Goal: Transaction & Acquisition: Download file/media

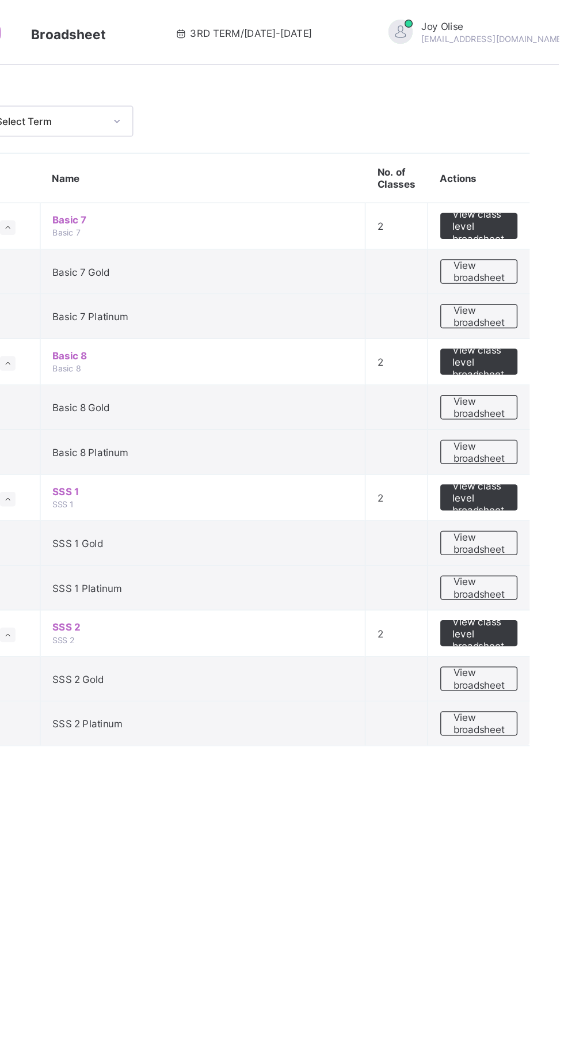
click at [510, 290] on span "View broadsheet" at bounding box center [507, 288] width 36 height 17
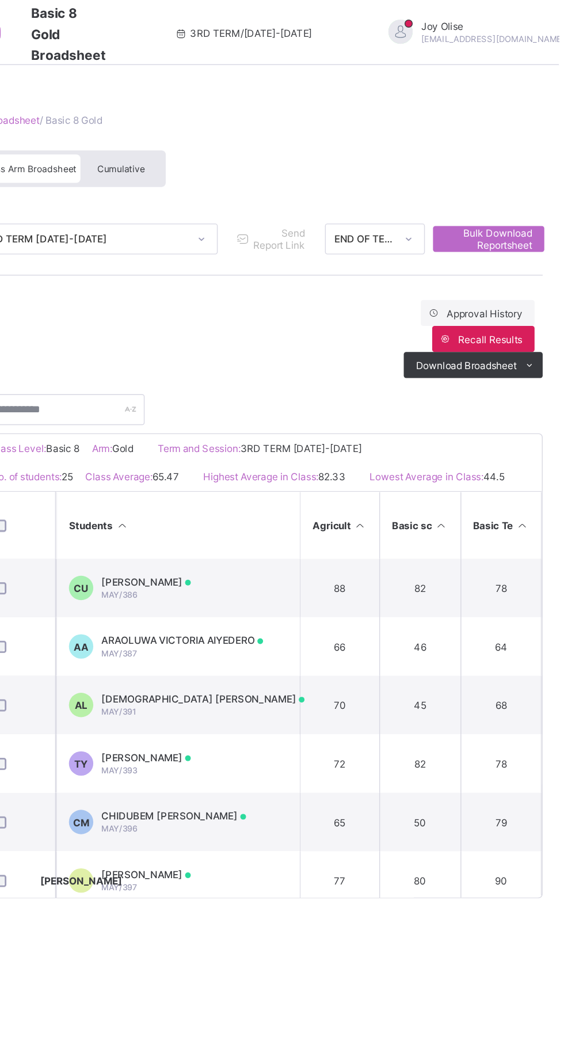
click at [258, 123] on span "Cumulative" at bounding box center [253, 120] width 33 height 8
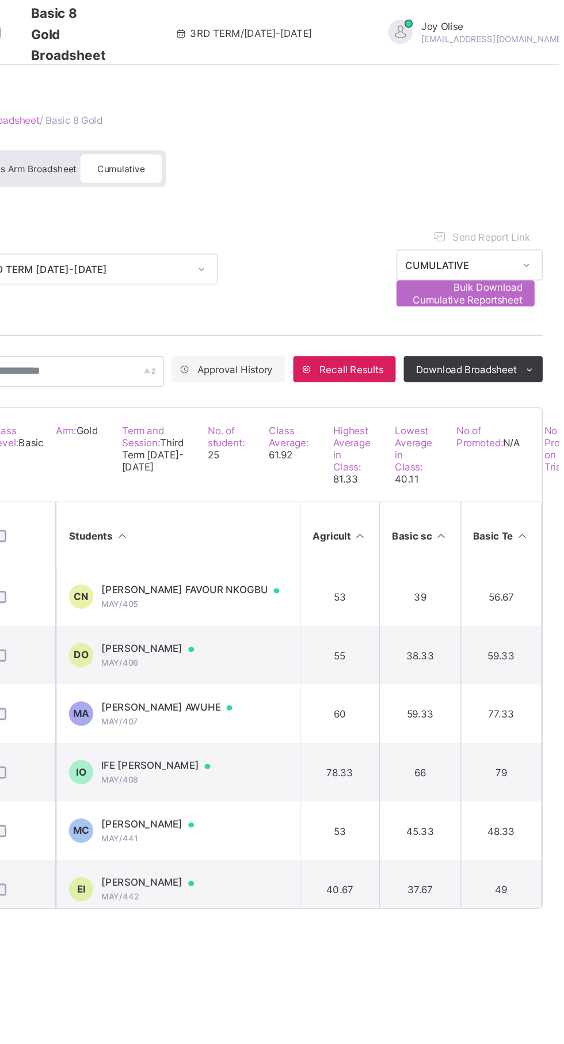
scroll to position [461, 0]
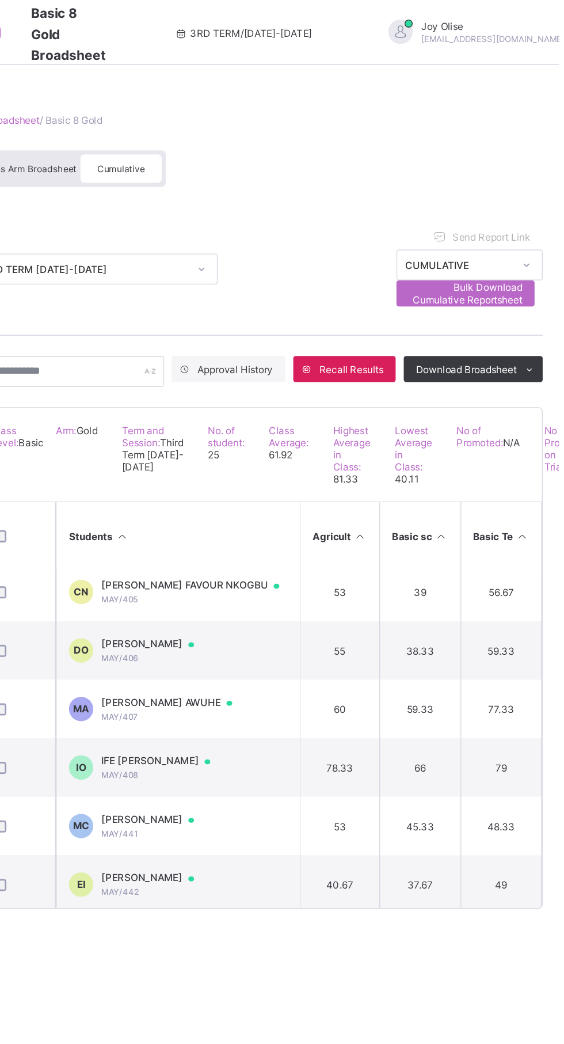
click at [366, 557] on td "IO IFE EMMANUELLA OWO MAY/408" at bounding box center [294, 543] width 173 height 41
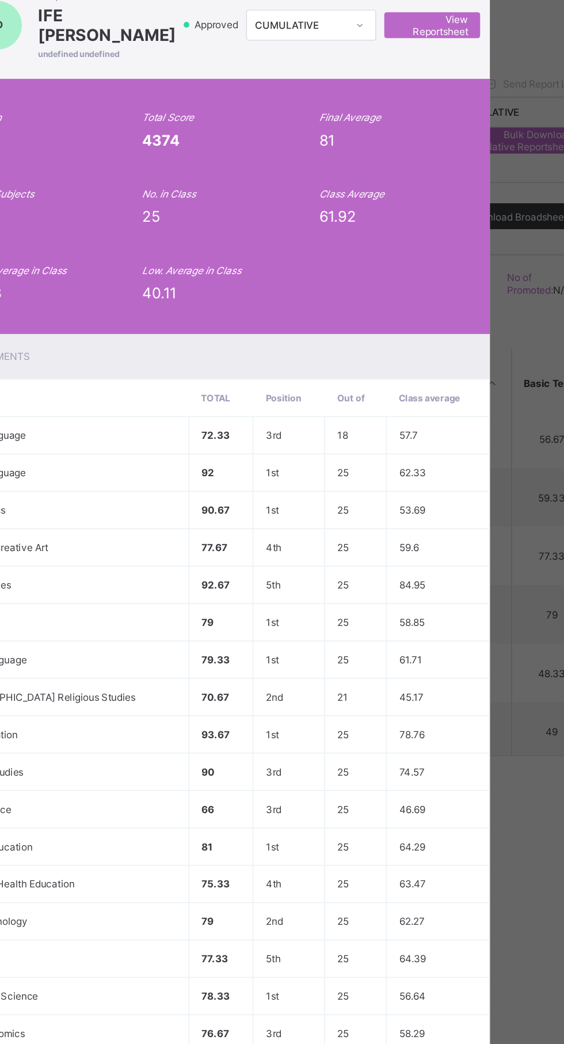
click at [464, 135] on span "View Reportsheet" at bounding box center [438, 125] width 51 height 17
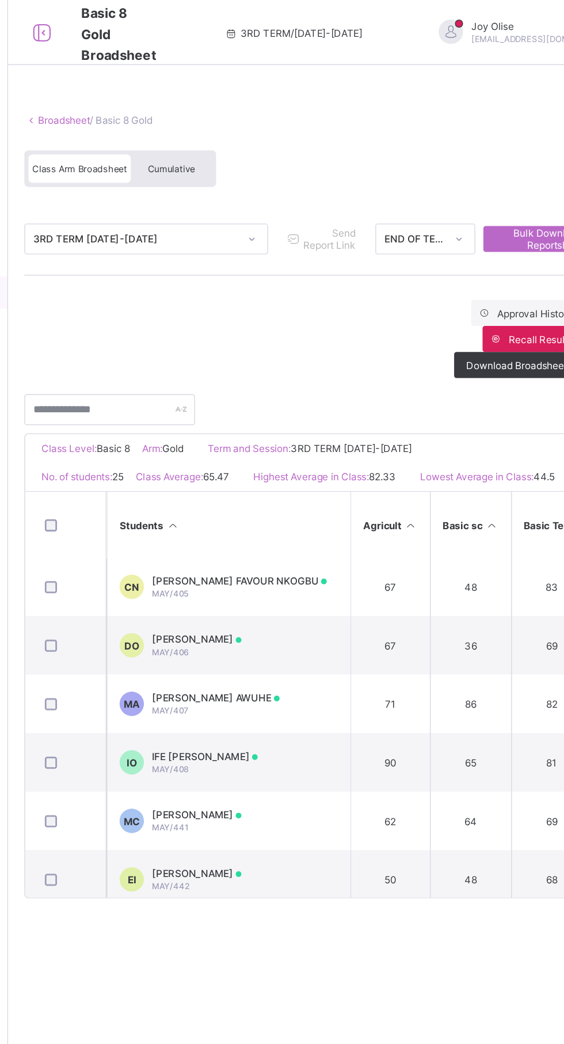
scroll to position [463, 0]
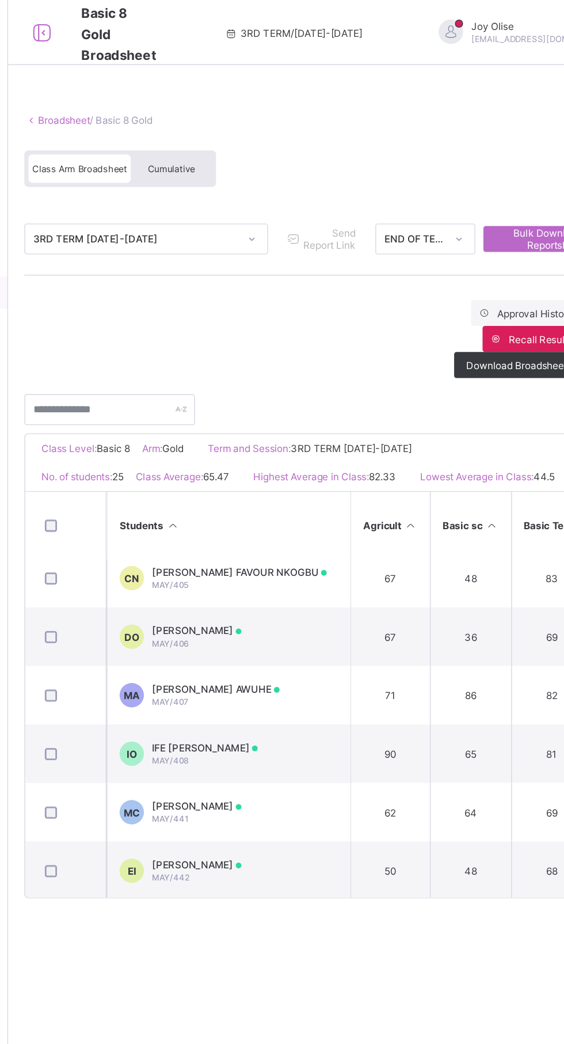
click at [343, 530] on td "IO IFE EMMANUELLA OWO MAY/408" at bounding box center [294, 533] width 173 height 41
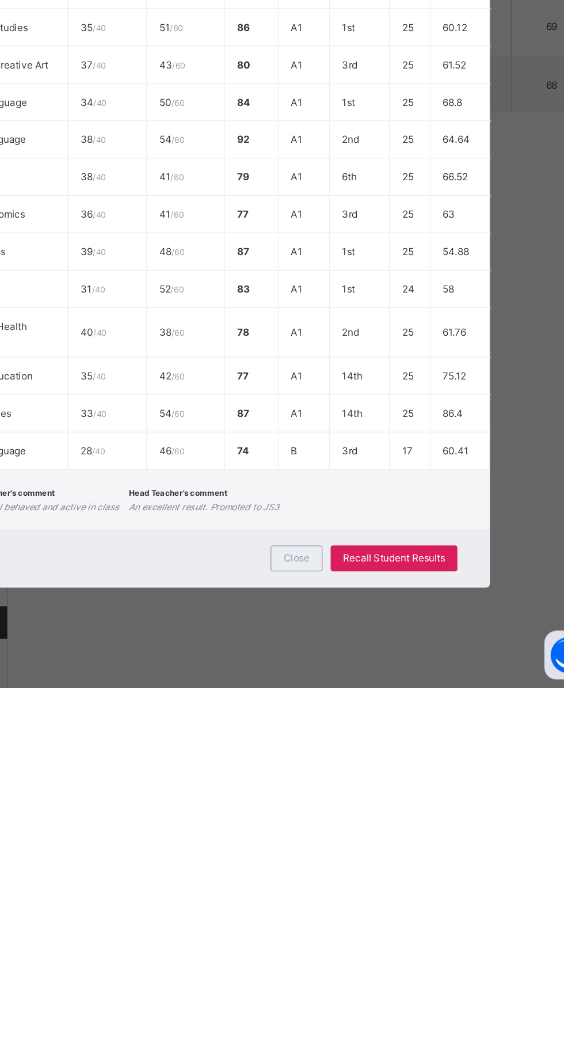
click at [352, 956] on span "Close" at bounding box center [342, 952] width 18 height 9
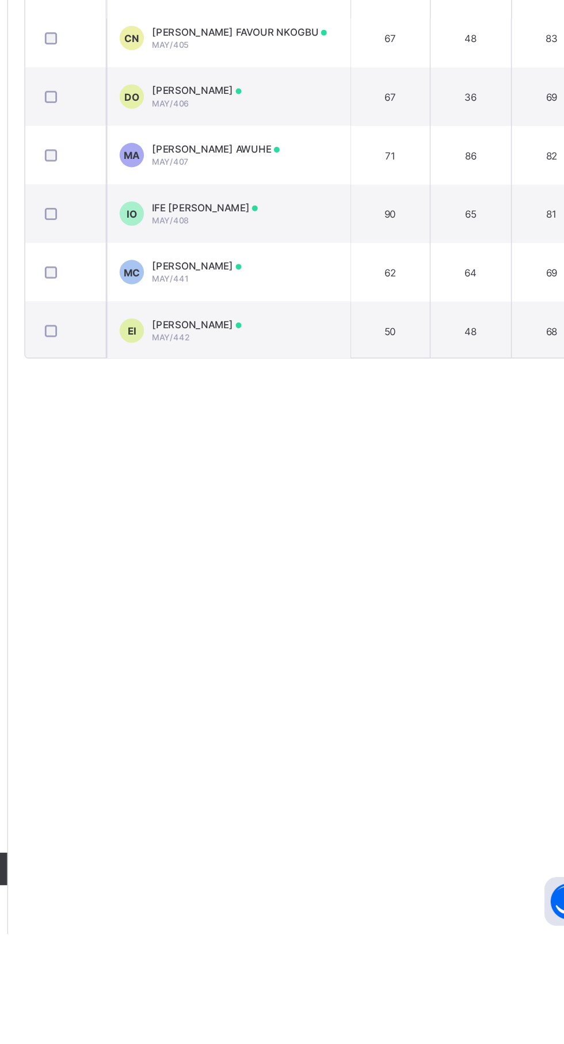
scroll to position [0, 0]
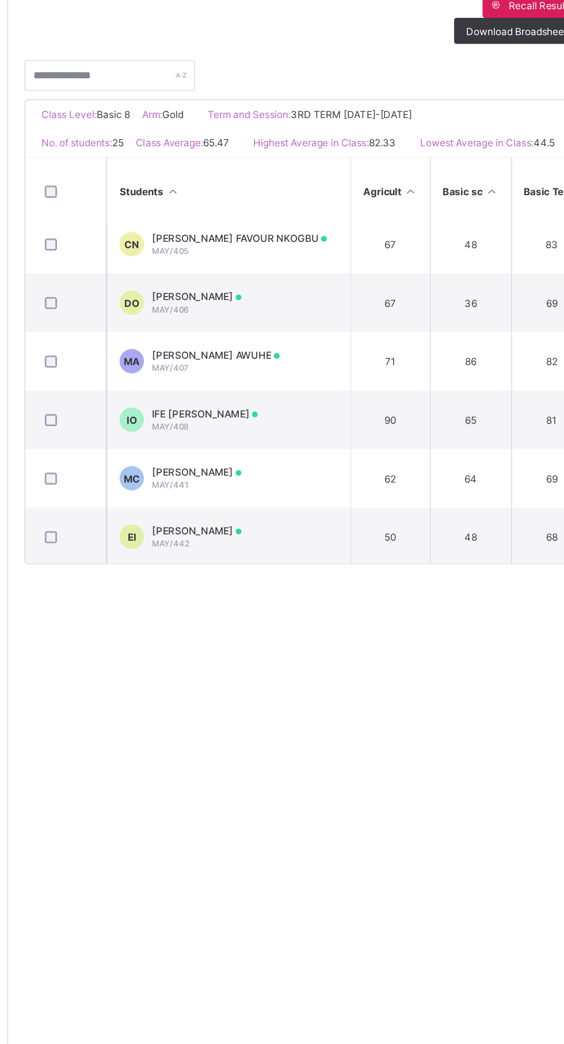
click at [358, 540] on td "IO IFE EMMANUELLA OWO MAY/408" at bounding box center [294, 533] width 173 height 41
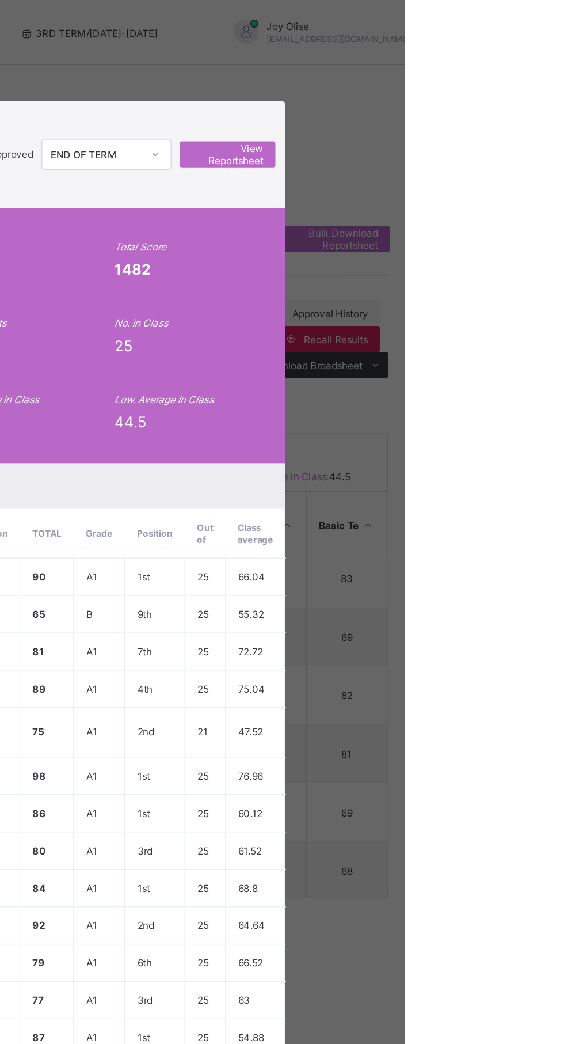
click at [464, 118] on span "View Reportsheet" at bounding box center [438, 109] width 51 height 17
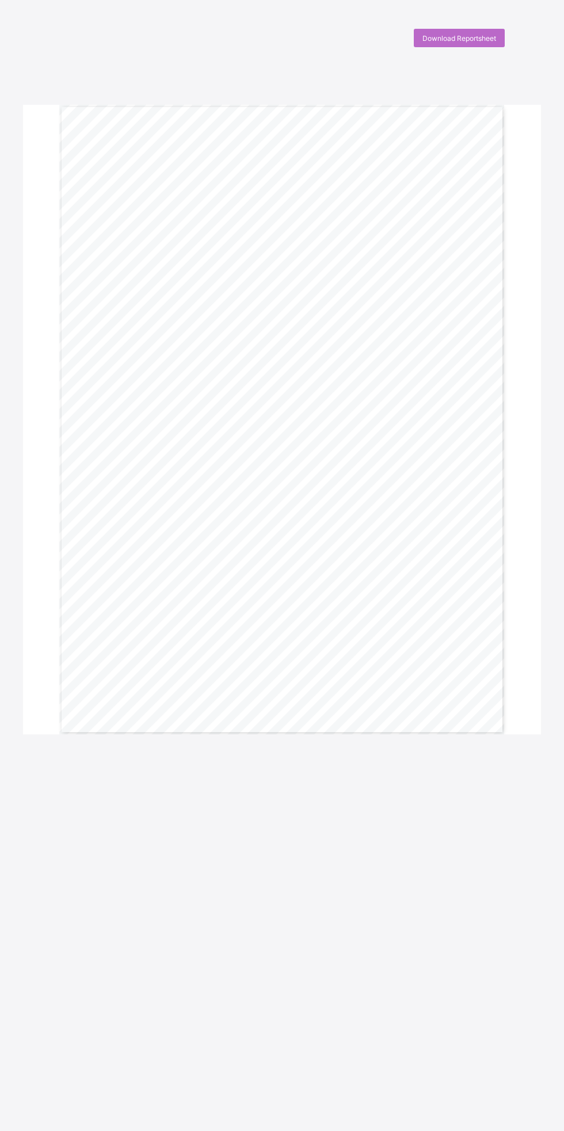
click at [455, 35] on span "Download Reportsheet" at bounding box center [460, 38] width 74 height 9
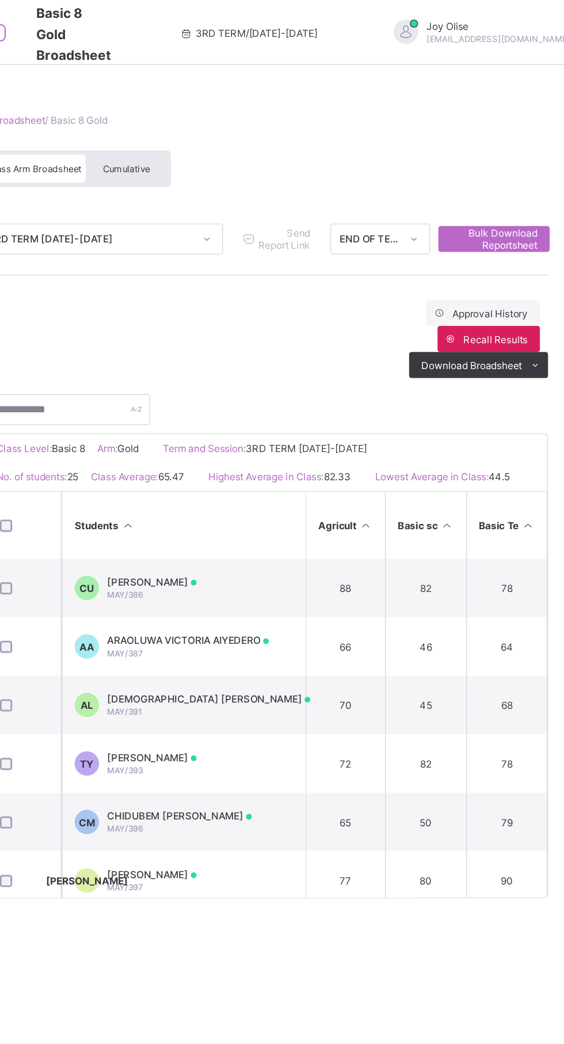
click at [264, 122] on span "Cumulative" at bounding box center [253, 120] width 33 height 8
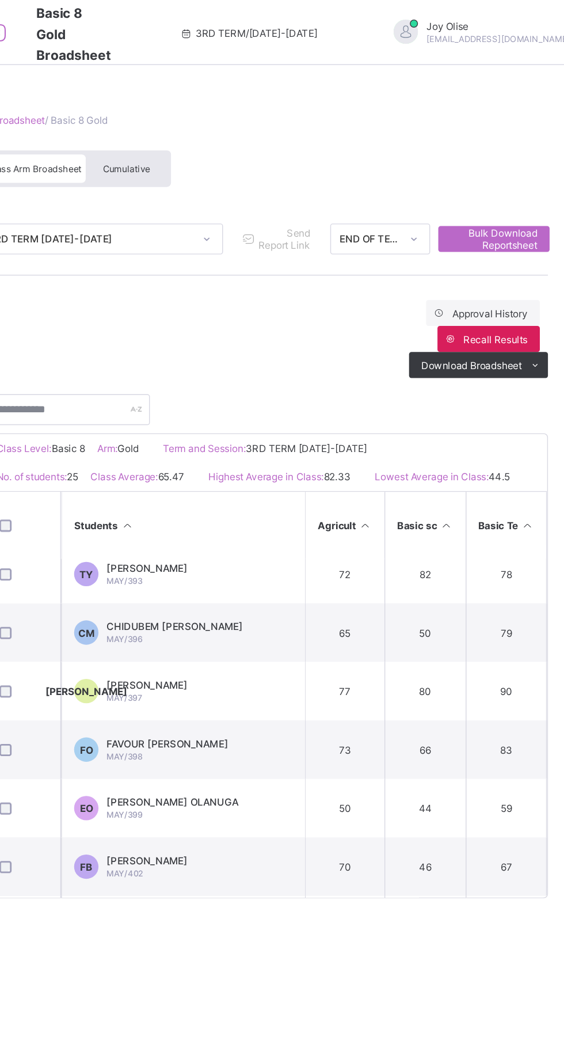
scroll to position [135, 0]
click at [255, 120] on span "Cumulative" at bounding box center [253, 120] width 33 height 8
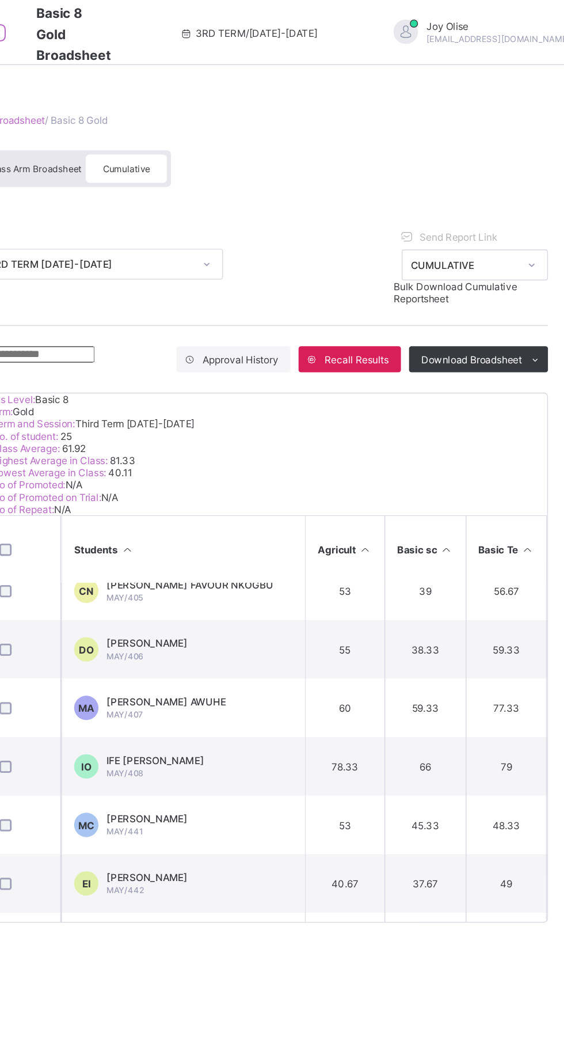
scroll to position [473, 0]
click at [309, 541] on div at bounding box center [274, 541] width 69 height 0
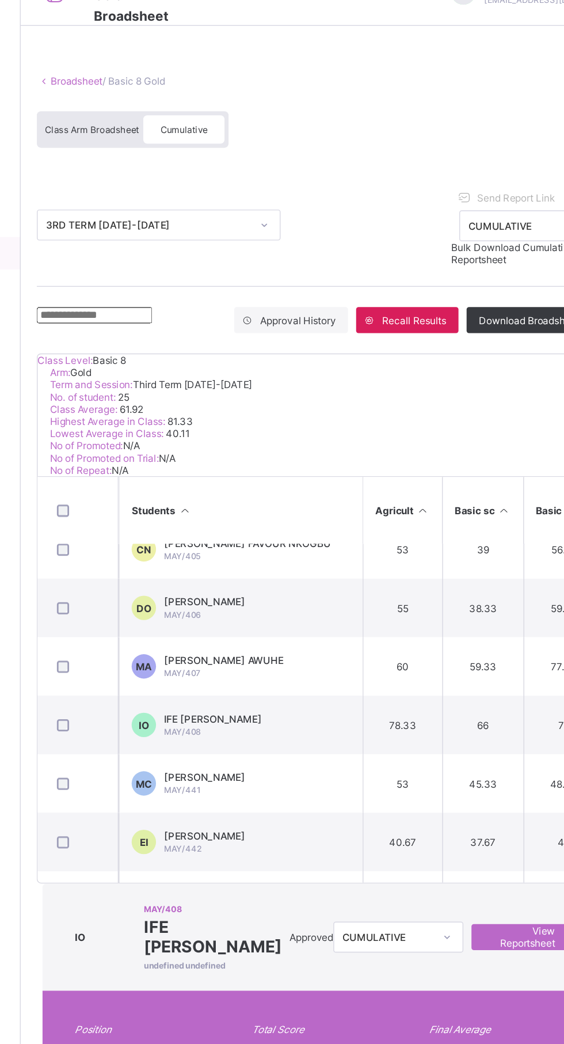
click at [478, 683] on span "View Reportsheet" at bounding box center [491, 691] width 51 height 17
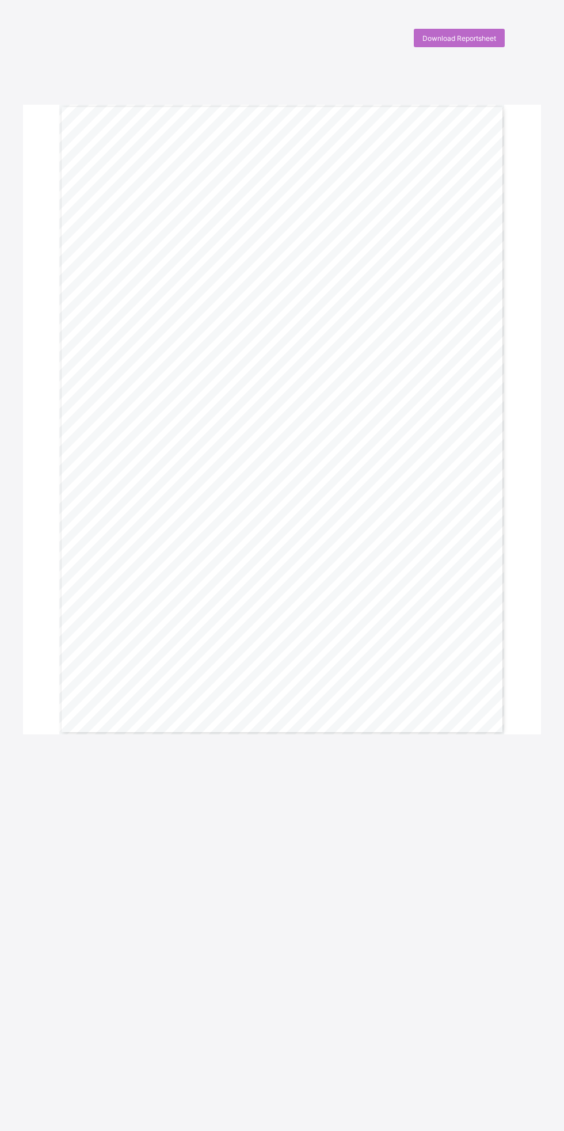
click at [451, 43] on div "Download Reportsheet" at bounding box center [459, 38] width 91 height 18
